Goal: Obtain resource: Download file/media

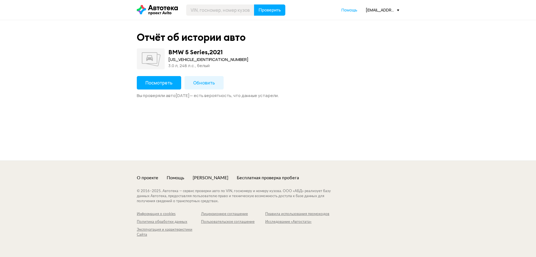
click at [162, 83] on span "Посмотреть" at bounding box center [159, 83] width 27 height 6
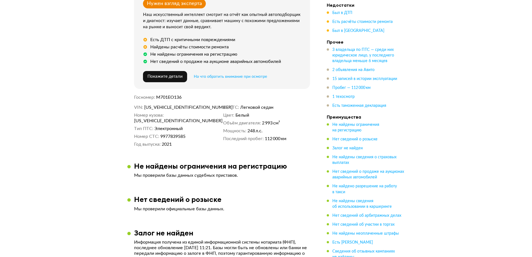
scroll to position [196, 0]
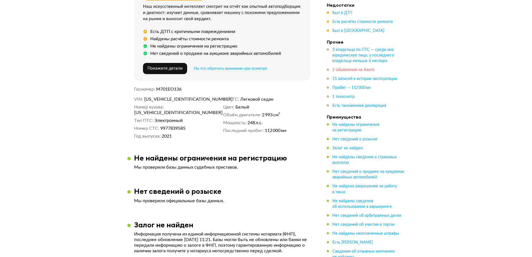
click at [342, 72] on span "2 объявления на Авито" at bounding box center [353, 70] width 42 height 4
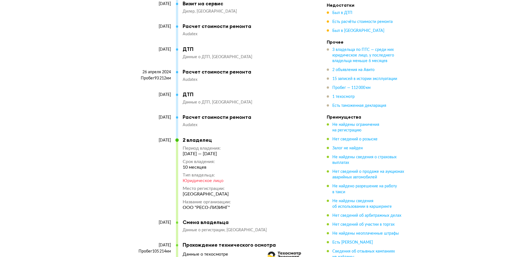
scroll to position [1839, 0]
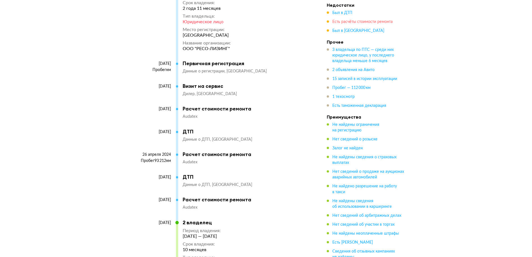
click at [338, 23] on span "Есть расчёты стоимости ремонта" at bounding box center [362, 22] width 60 height 4
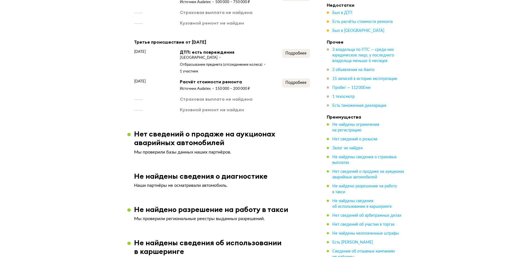
scroll to position [737, 0]
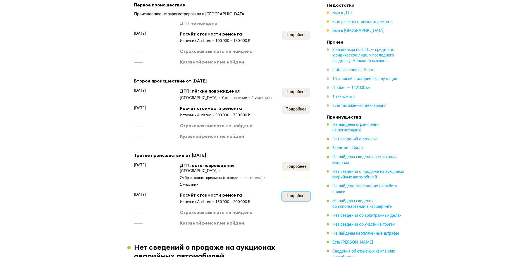
click at [301, 198] on span "Подробнее" at bounding box center [295, 196] width 21 height 4
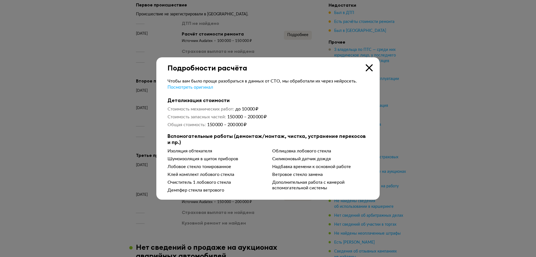
click at [367, 68] on icon at bounding box center [369, 67] width 7 height 7
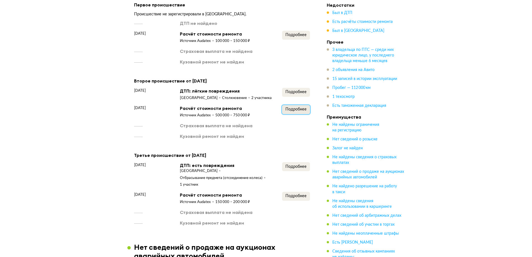
click at [289, 107] on span "Подробнее" at bounding box center [295, 109] width 21 height 4
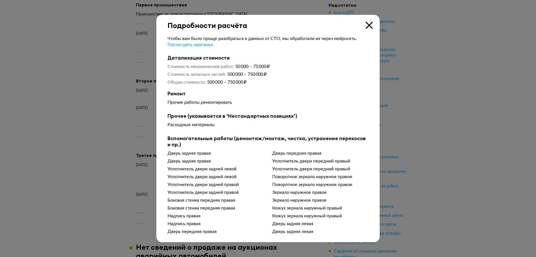
click at [369, 24] on icon at bounding box center [369, 25] width 7 height 7
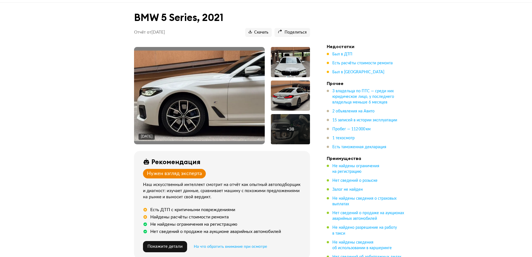
scroll to position [0, 0]
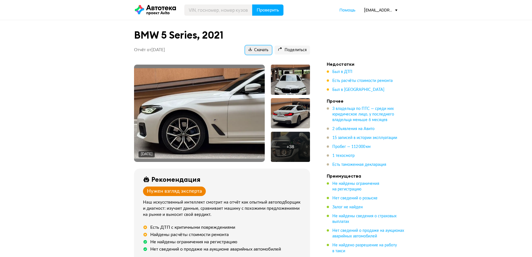
click at [265, 50] on span "Скачать" at bounding box center [259, 49] width 20 height 5
